Goal: Find specific page/section: Locate a particular part of the current website

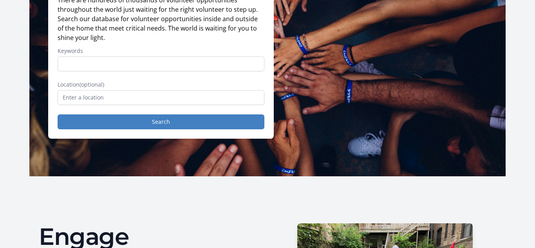
scroll to position [101, 0]
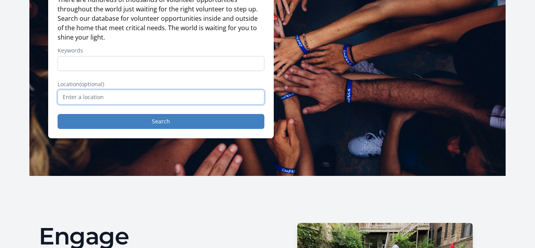
click at [173, 94] on input "text" at bounding box center [161, 97] width 207 height 15
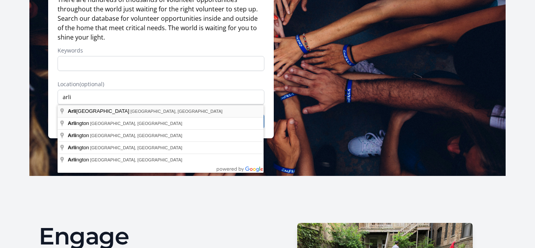
type input "[GEOGRAPHIC_DATA], [GEOGRAPHIC_DATA], [GEOGRAPHIC_DATA]"
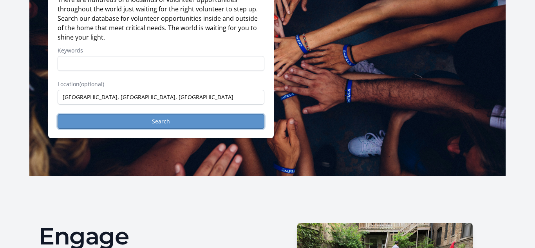
click at [112, 125] on button "Search" at bounding box center [161, 121] width 207 height 15
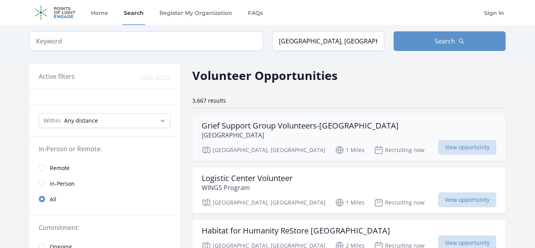
click at [211, 132] on p "Willow House" at bounding box center [300, 134] width 197 height 9
